Goal: Use online tool/utility

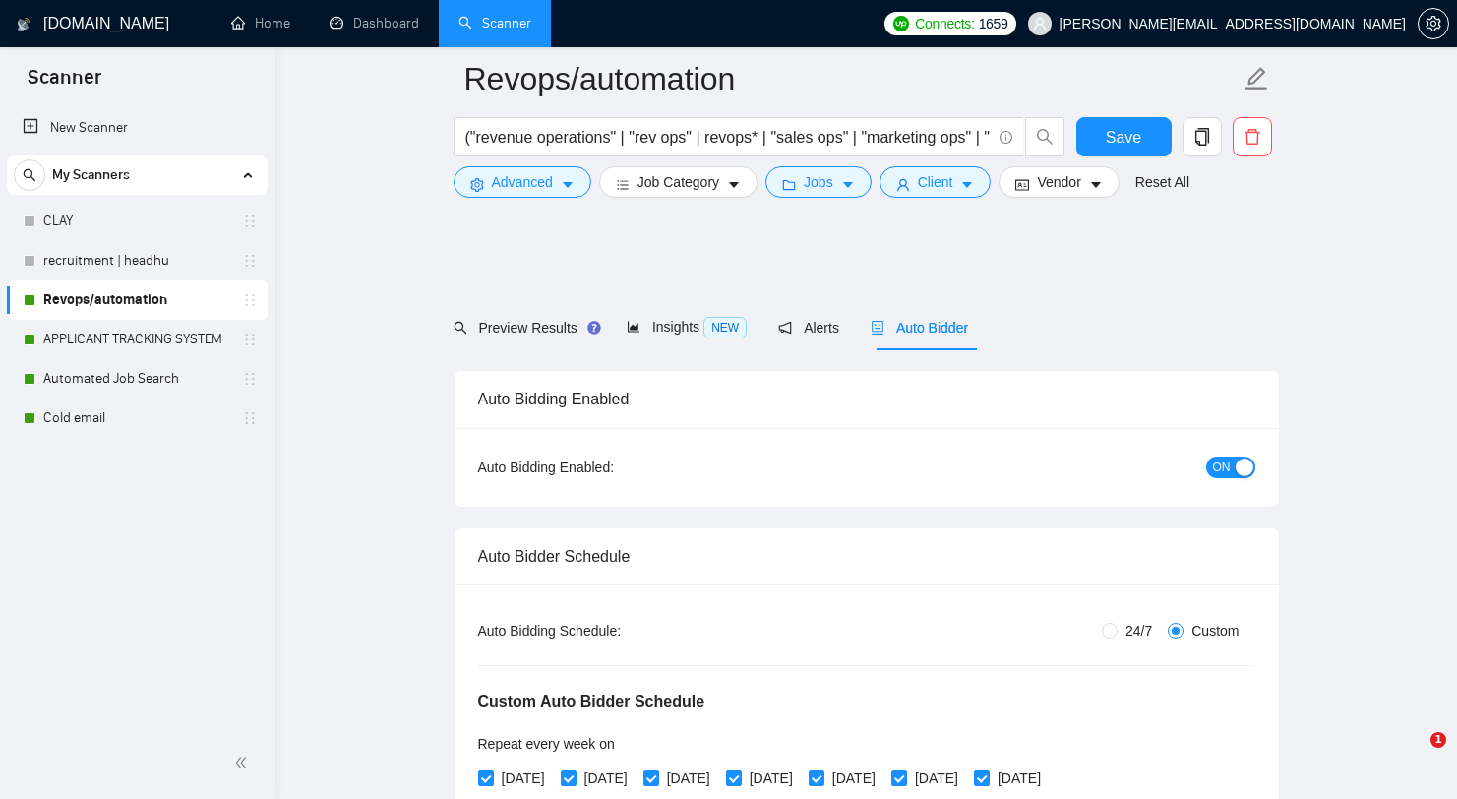
scroll to position [1999, 0]
